Goal: Transaction & Acquisition: Purchase product/service

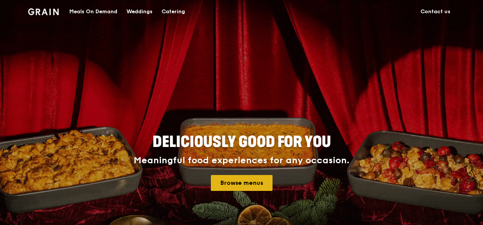
click at [253, 181] on link "Browse menus" at bounding box center [242, 183] width 62 height 16
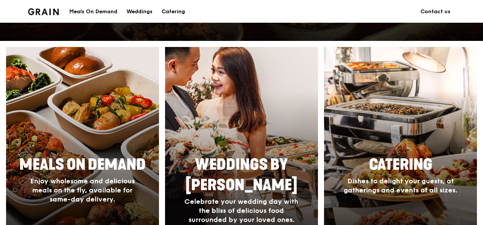
scroll to position [303, 0]
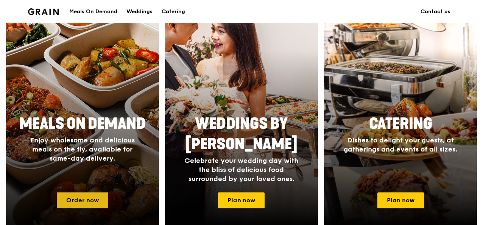
click at [91, 195] on link "Order now" at bounding box center [82, 200] width 51 height 16
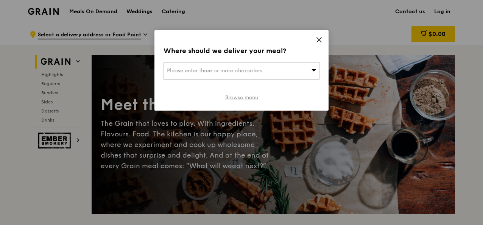
click at [248, 99] on link "Browse menu" at bounding box center [241, 98] width 33 height 8
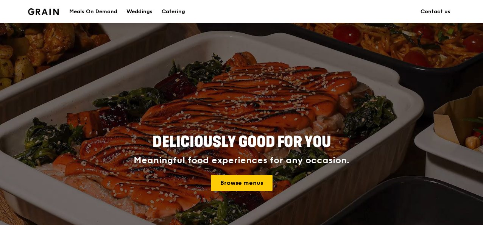
scroll to position [303, 0]
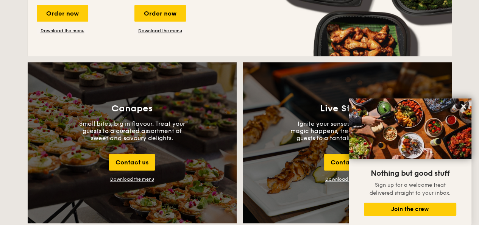
scroll to position [795, 0]
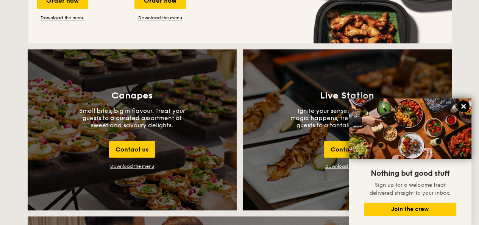
click at [463, 104] on icon at bounding box center [463, 106] width 7 height 7
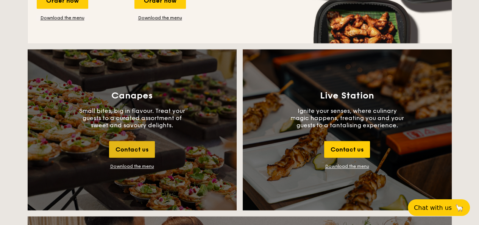
click at [138, 145] on div "Contact us" at bounding box center [132, 149] width 46 height 17
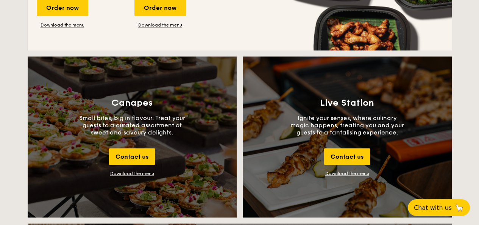
scroll to position [784, 0]
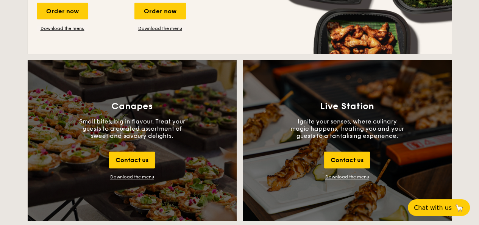
click at [139, 173] on div "Canapes Small bites, big in flavour. Treat your guests to a curated assortment …" at bounding box center [132, 140] width 209 height 161
click at [140, 176] on div "Download the menu" at bounding box center [132, 176] width 44 height 5
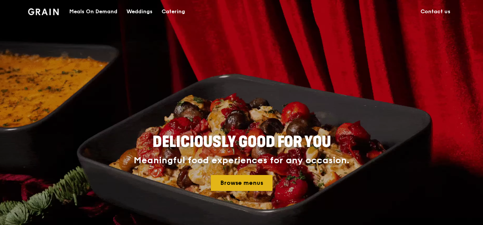
click at [247, 183] on link "Browse menus" at bounding box center [242, 183] width 62 height 16
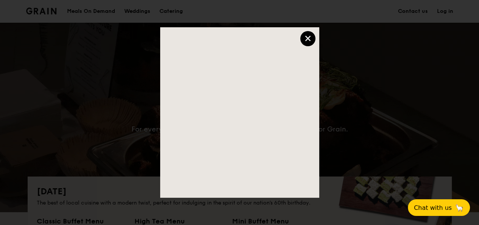
click at [310, 38] on div "×" at bounding box center [307, 38] width 15 height 15
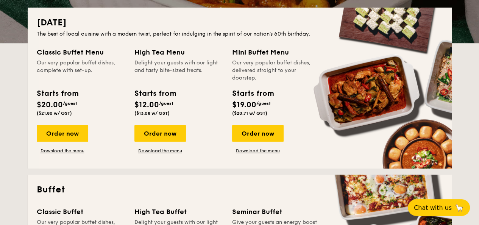
scroll to position [151, 0]
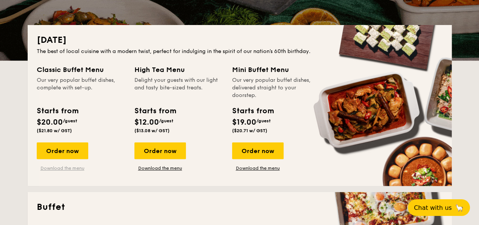
click at [66, 168] on link "Download the menu" at bounding box center [62, 168] width 51 height 6
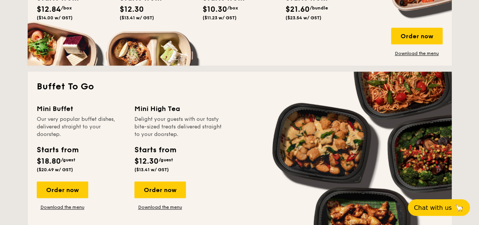
scroll to position [643, 0]
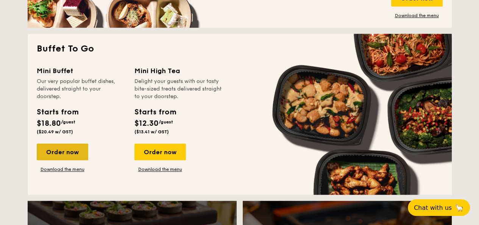
click at [71, 154] on div "Order now" at bounding box center [62, 151] width 51 height 17
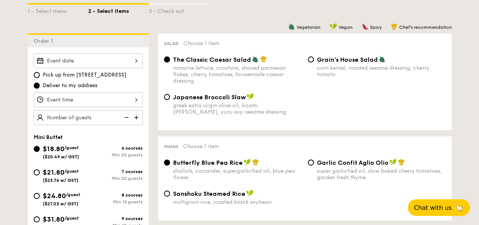
scroll to position [189, 0]
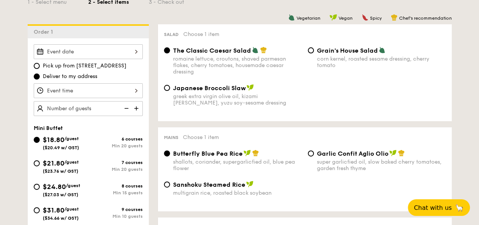
click at [69, 188] on div "$24.80 /guest ($27.03 w/ GST)" at bounding box center [61, 189] width 37 height 16
click at [40, 188] on input "$24.80 /guest ($27.03 w/ GST) 8 courses Min 15 guests" at bounding box center [37, 187] width 6 height 6
radio input "true"
click at [69, 188] on div "$24.80 /guest ($27.03 w/ GST)" at bounding box center [61, 189] width 37 height 16
click at [40, 188] on input "$24.80 /guest ($27.03 w/ GST) 8 courses Min 15 guests" at bounding box center [37, 187] width 6 height 6
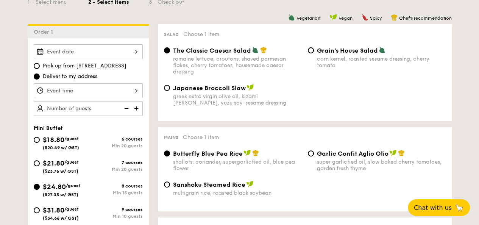
radio input "true"
radio input "false"
radio input "true"
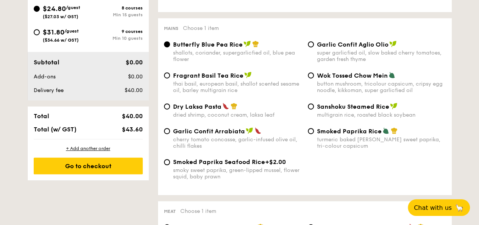
scroll to position [379, 0]
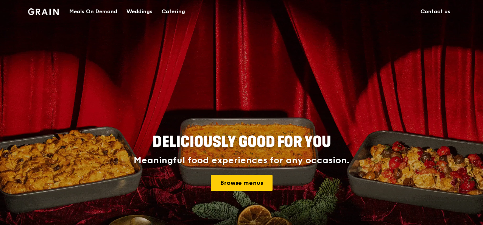
click at [172, 10] on div "Catering" at bounding box center [173, 11] width 23 height 23
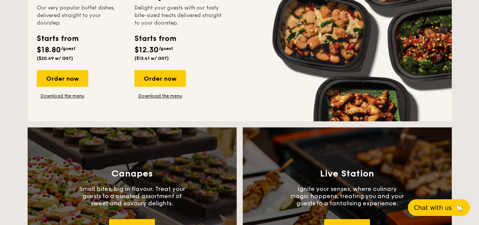
scroll to position [643, 0]
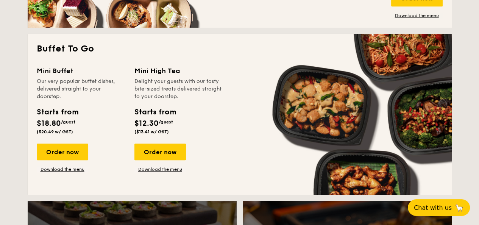
click at [56, 166] on div "Order now Download the menu" at bounding box center [62, 157] width 51 height 29
click at [66, 168] on link "Download the menu" at bounding box center [62, 169] width 51 height 6
